Goal: Information Seeking & Learning: Learn about a topic

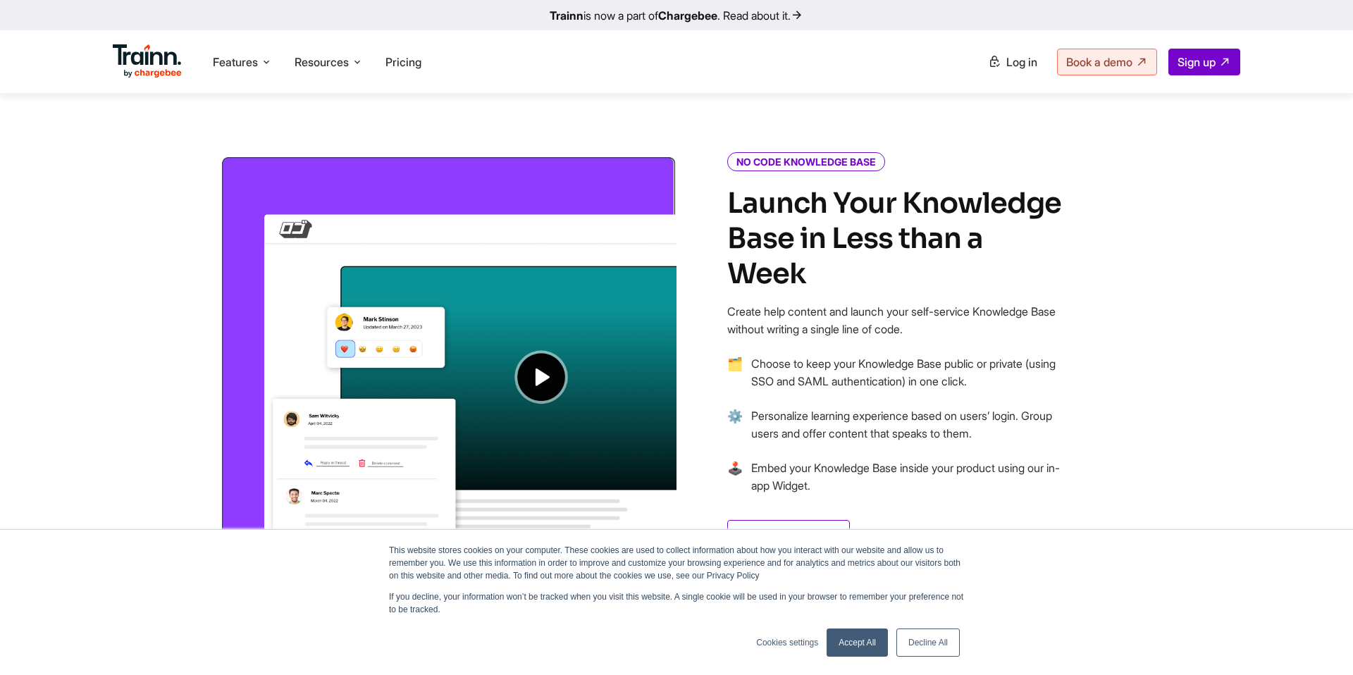
scroll to position [1003, 0]
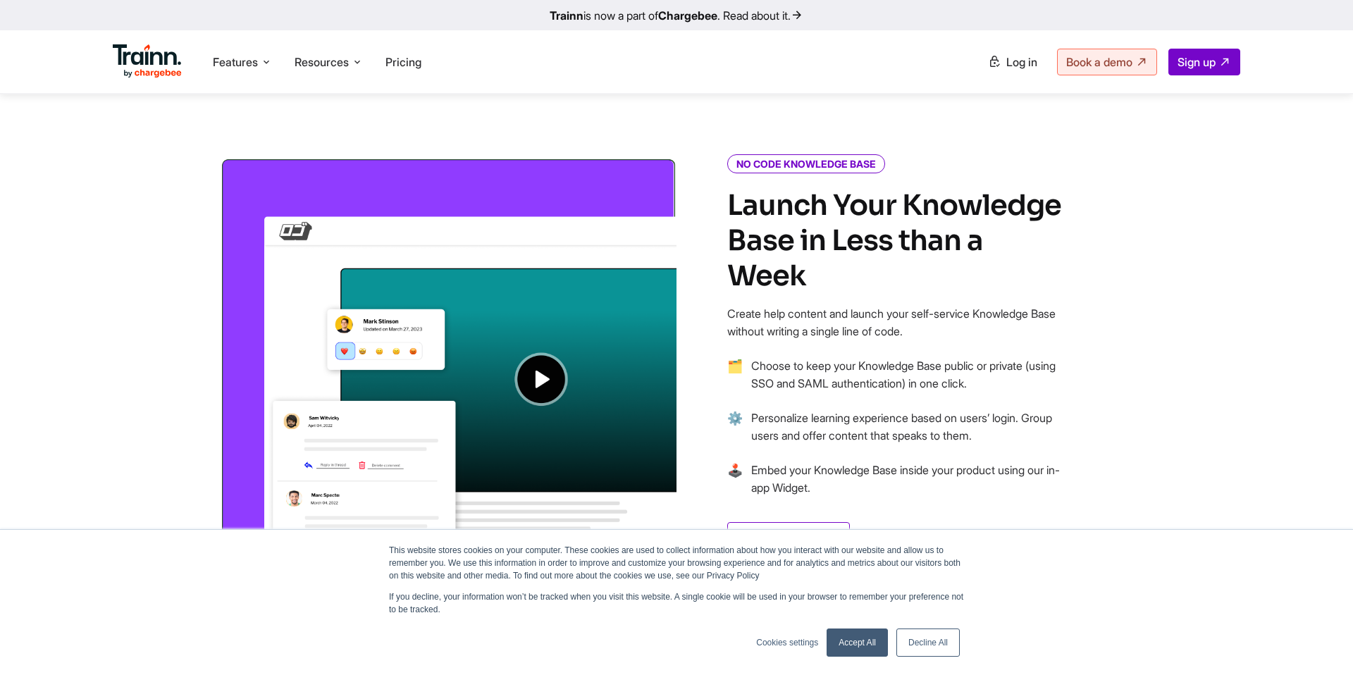
click at [577, 373] on img at bounding box center [448, 348] width 457 height 382
click at [538, 374] on img at bounding box center [448, 348] width 457 height 382
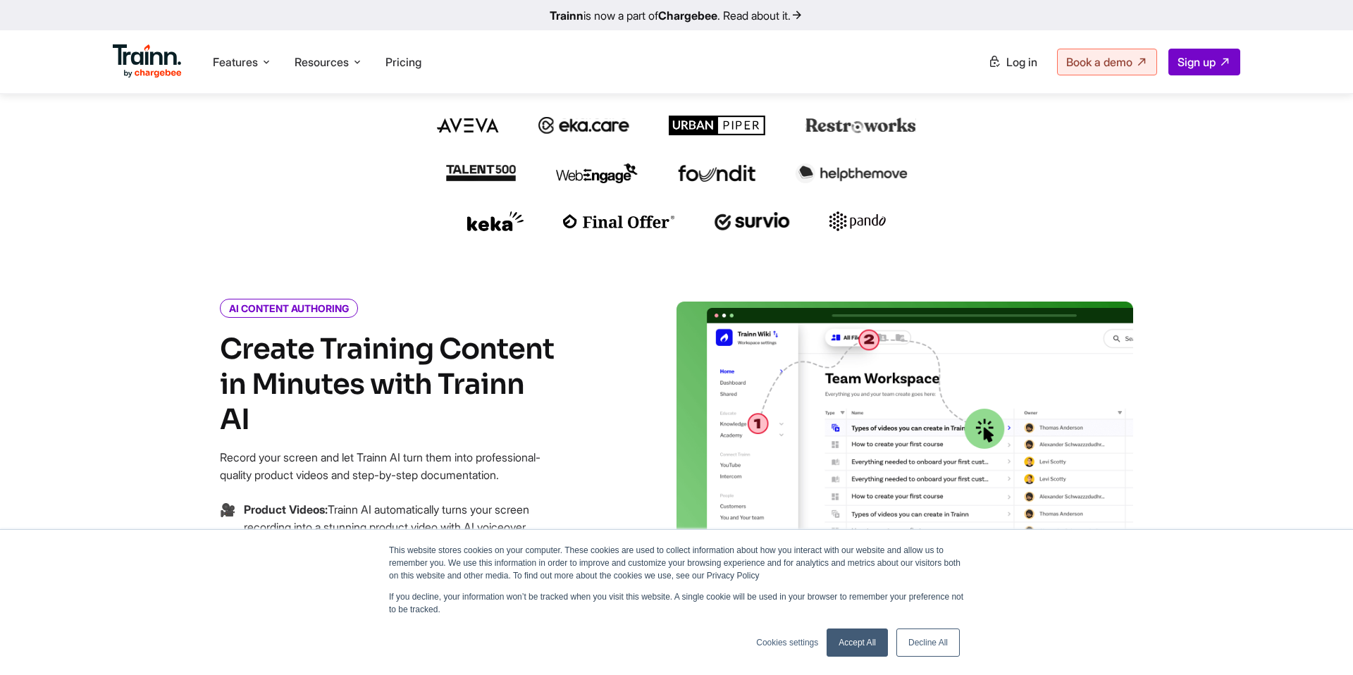
scroll to position [151, 0]
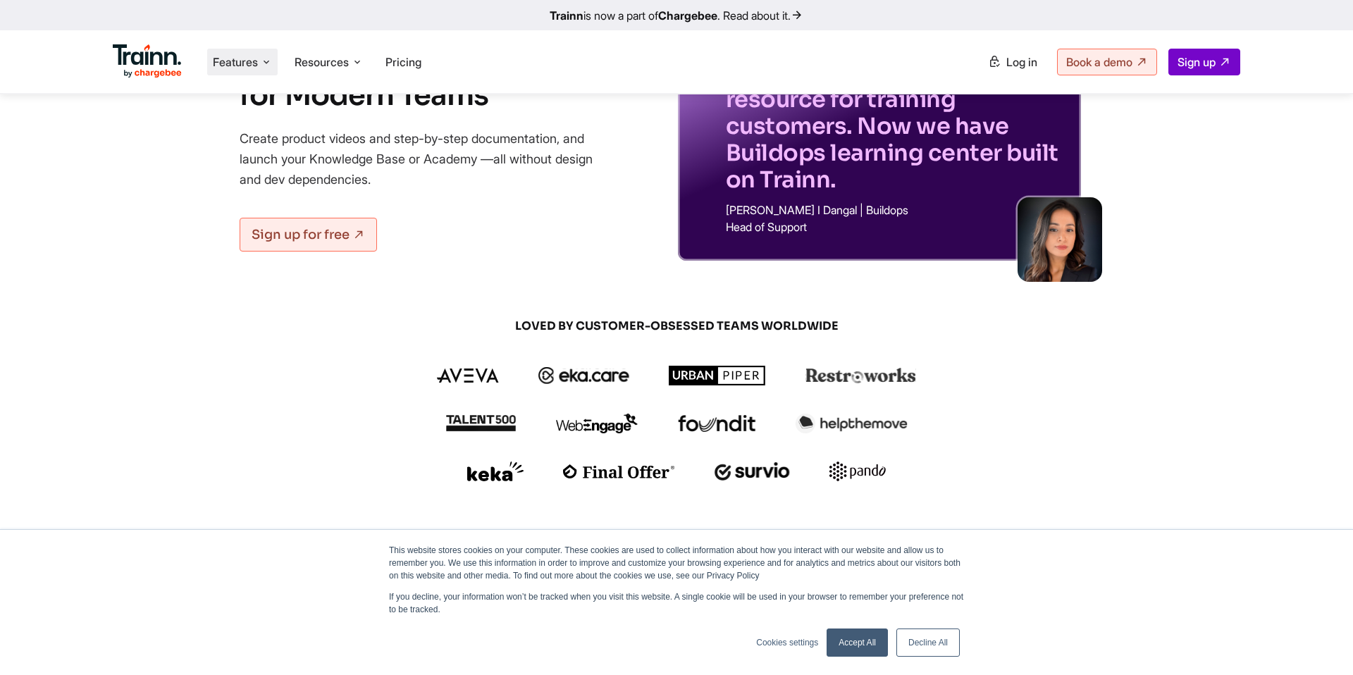
click at [247, 68] on span "Features" at bounding box center [235, 62] width 45 height 16
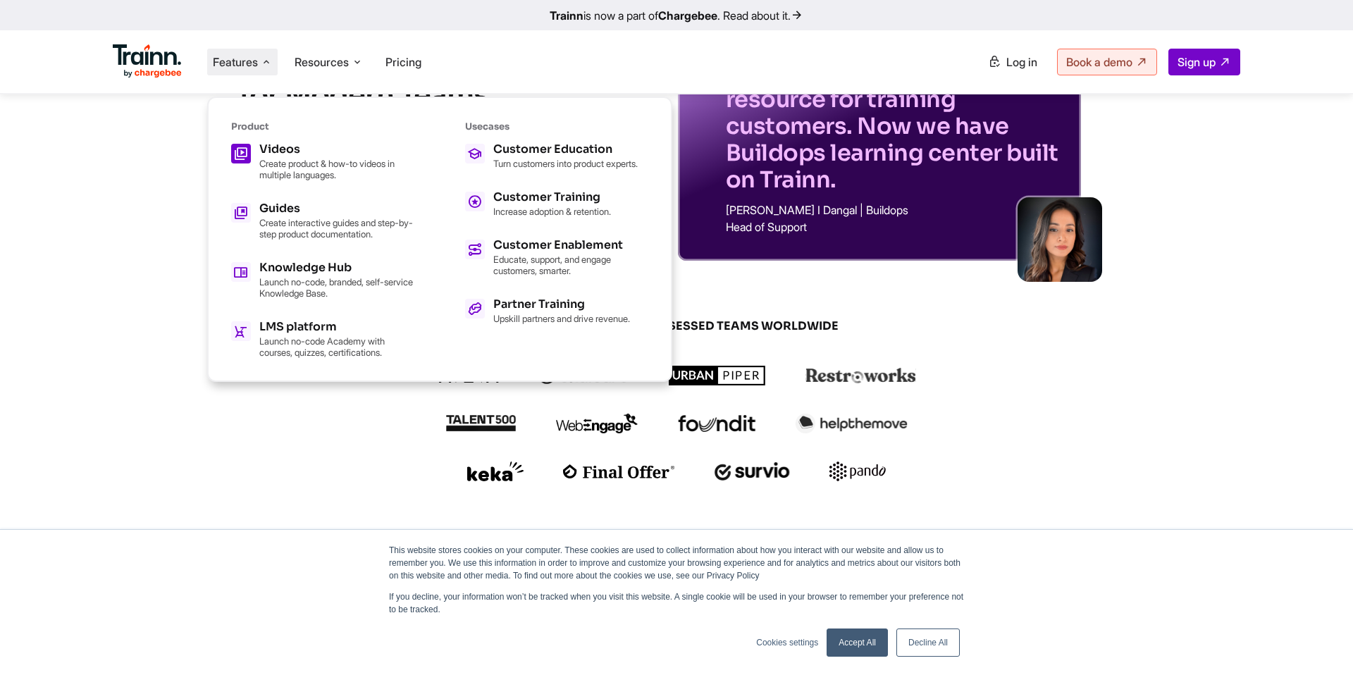
click at [285, 144] on h5 "Videos" at bounding box center [336, 149] width 155 height 11
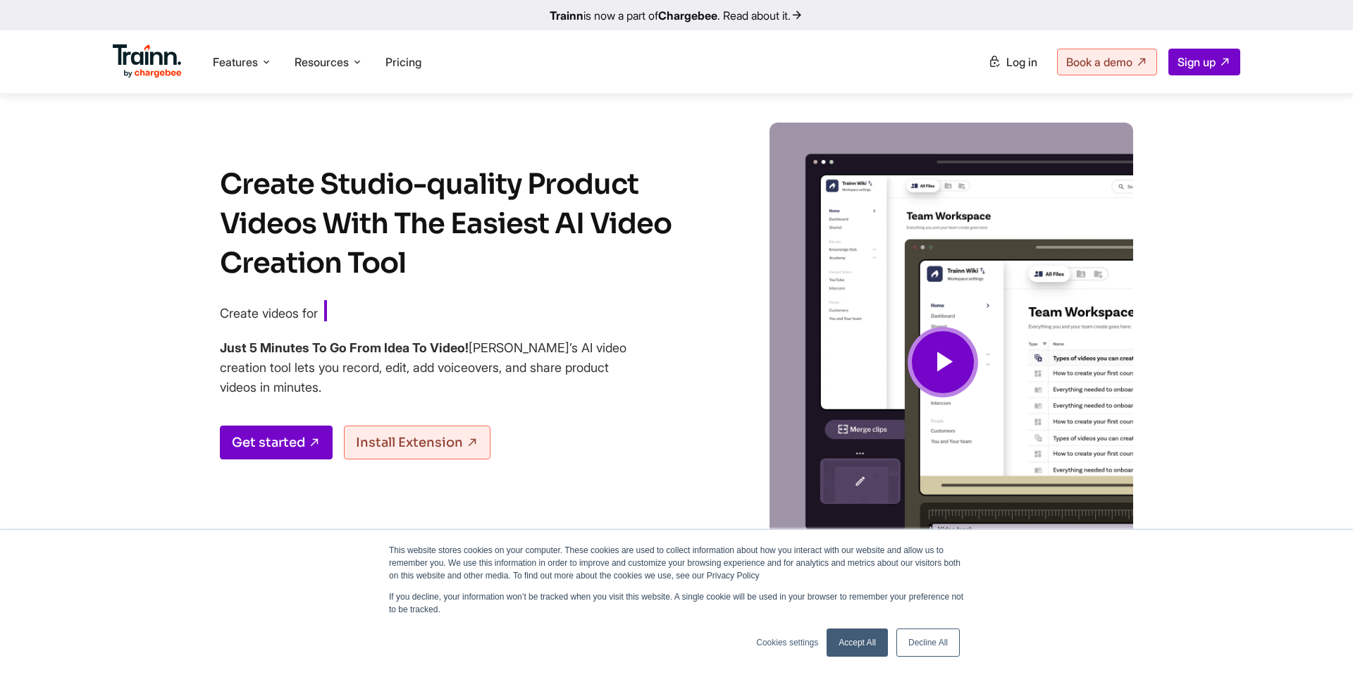
scroll to position [102, 0]
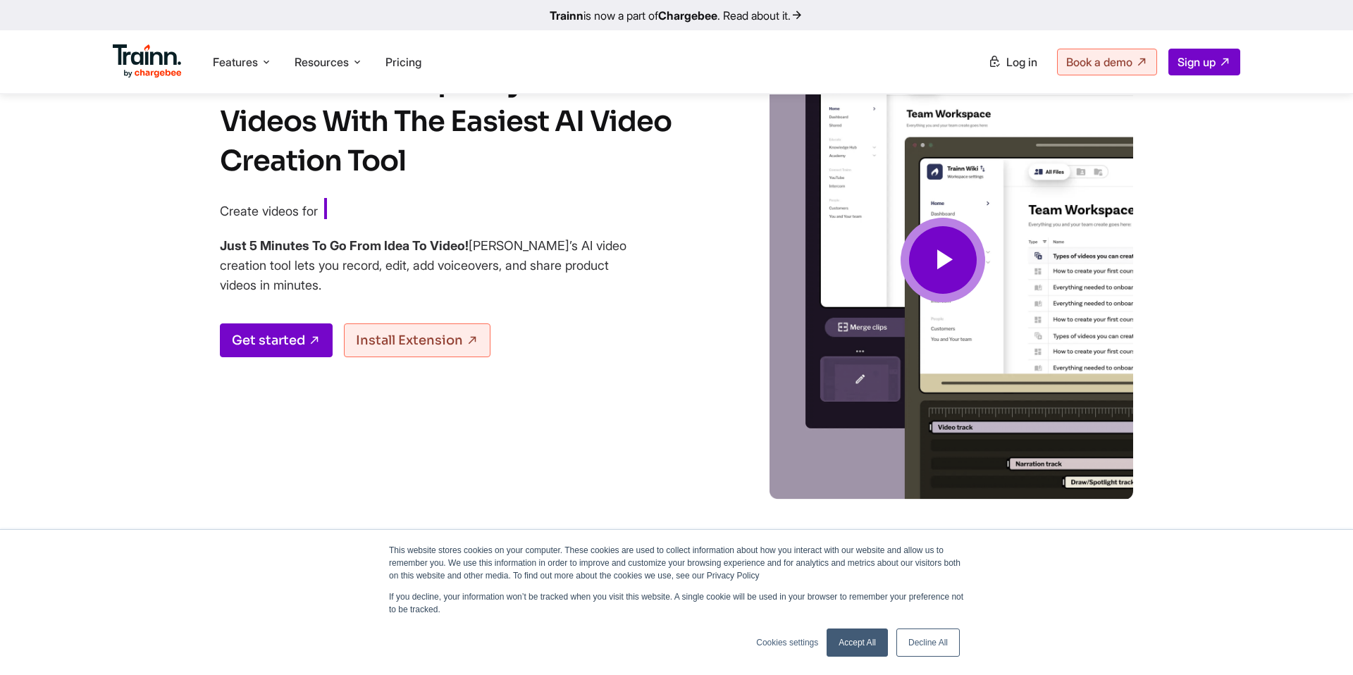
click at [964, 245] on span at bounding box center [943, 260] width 85 height 85
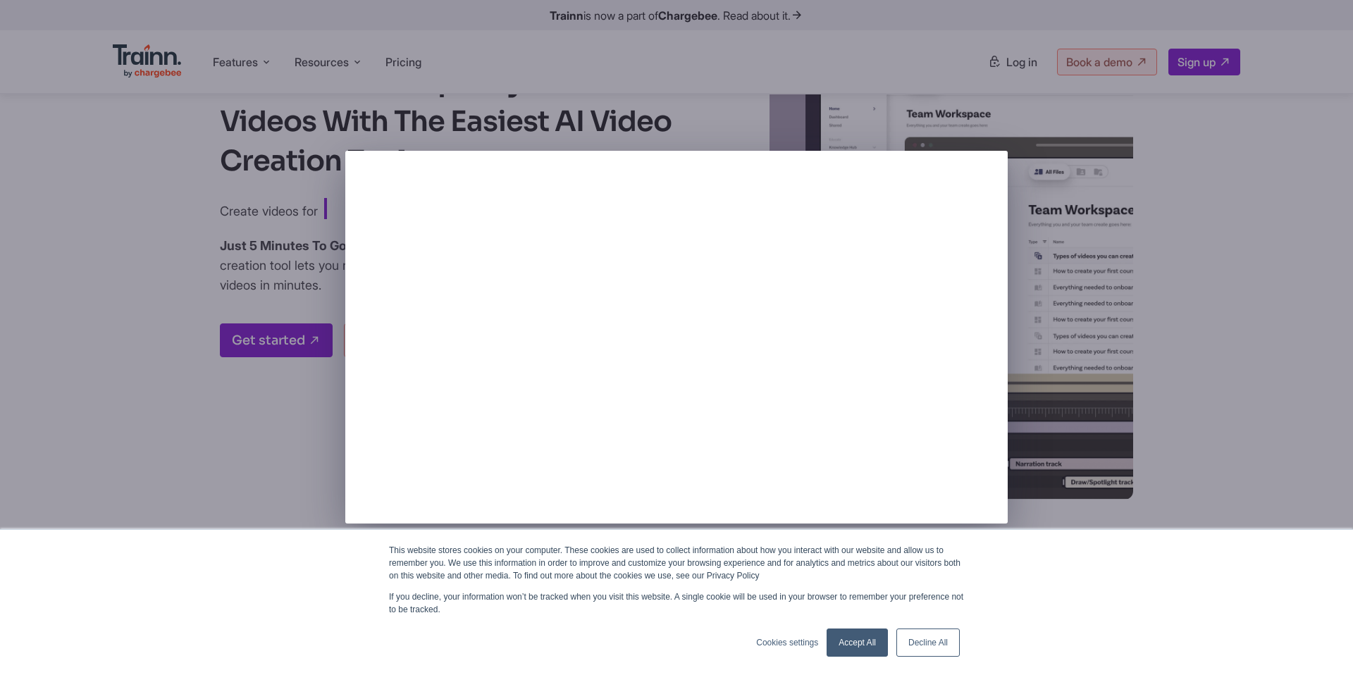
click at [932, 643] on link "Decline All" at bounding box center [928, 643] width 63 height 28
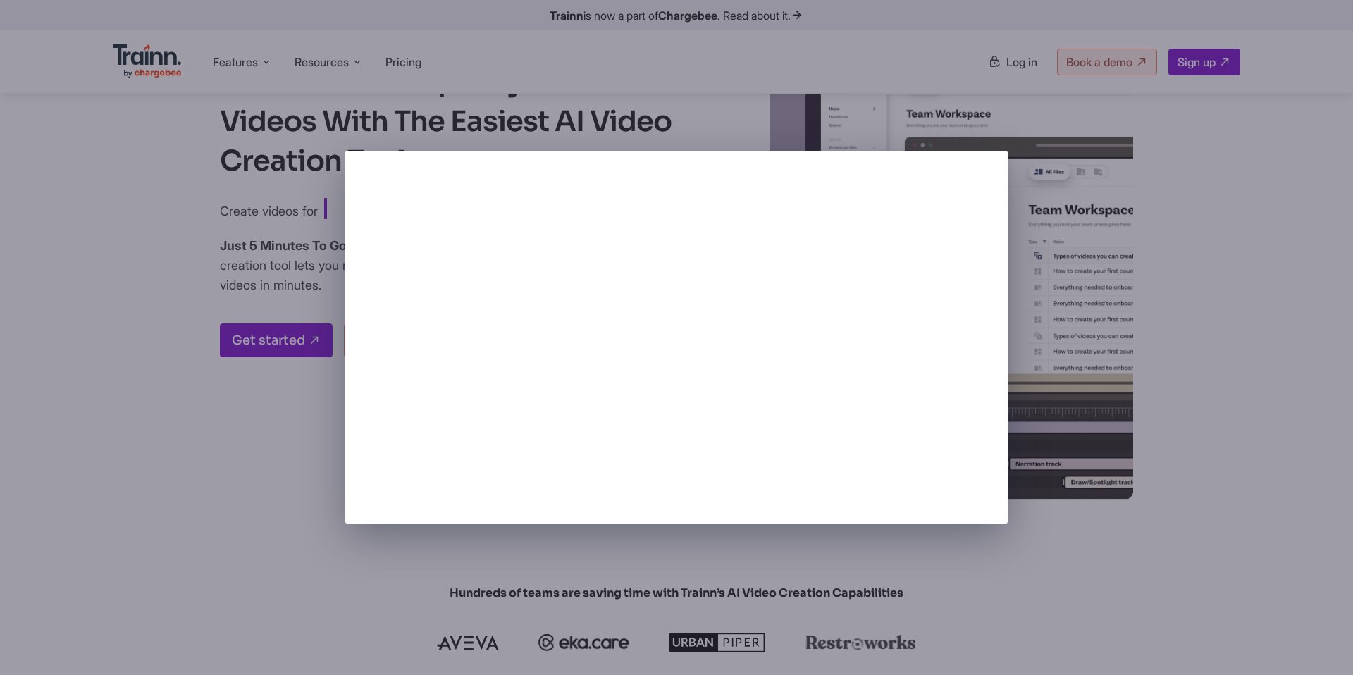
click at [168, 111] on div at bounding box center [676, 337] width 1353 height 675
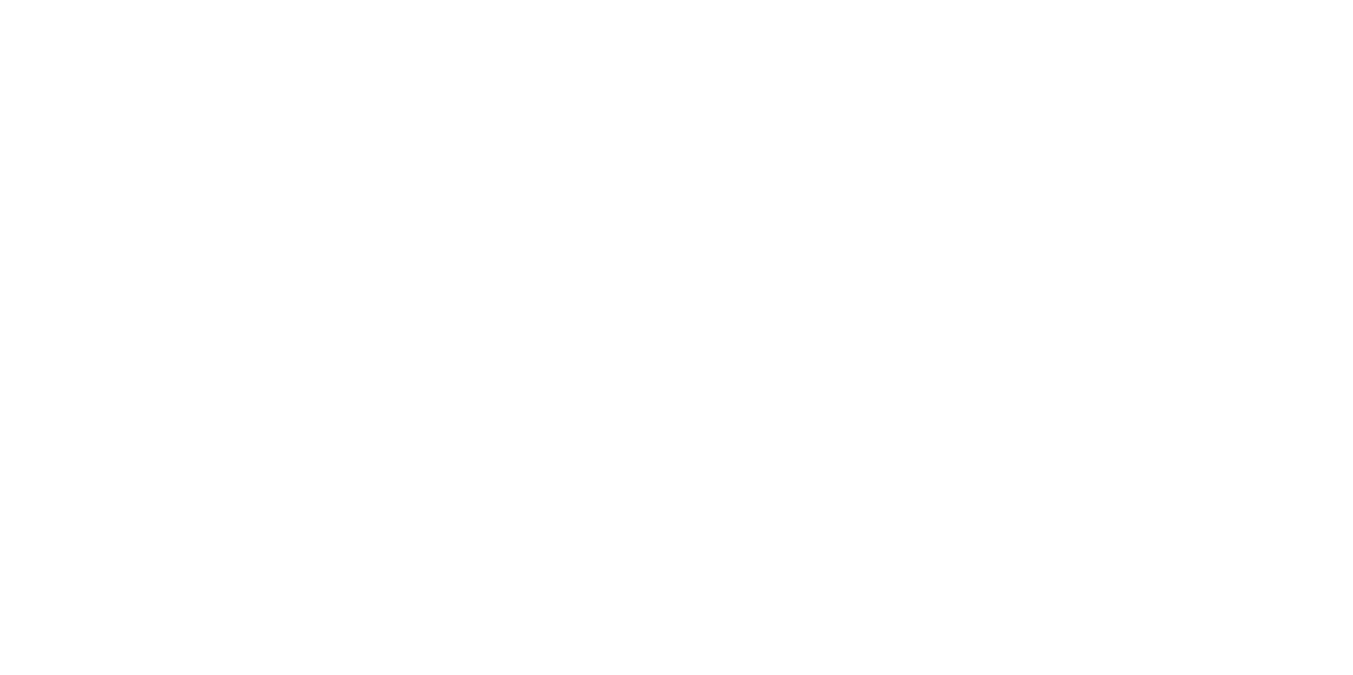
scroll to position [151, 0]
